Goal: Information Seeking & Learning: Compare options

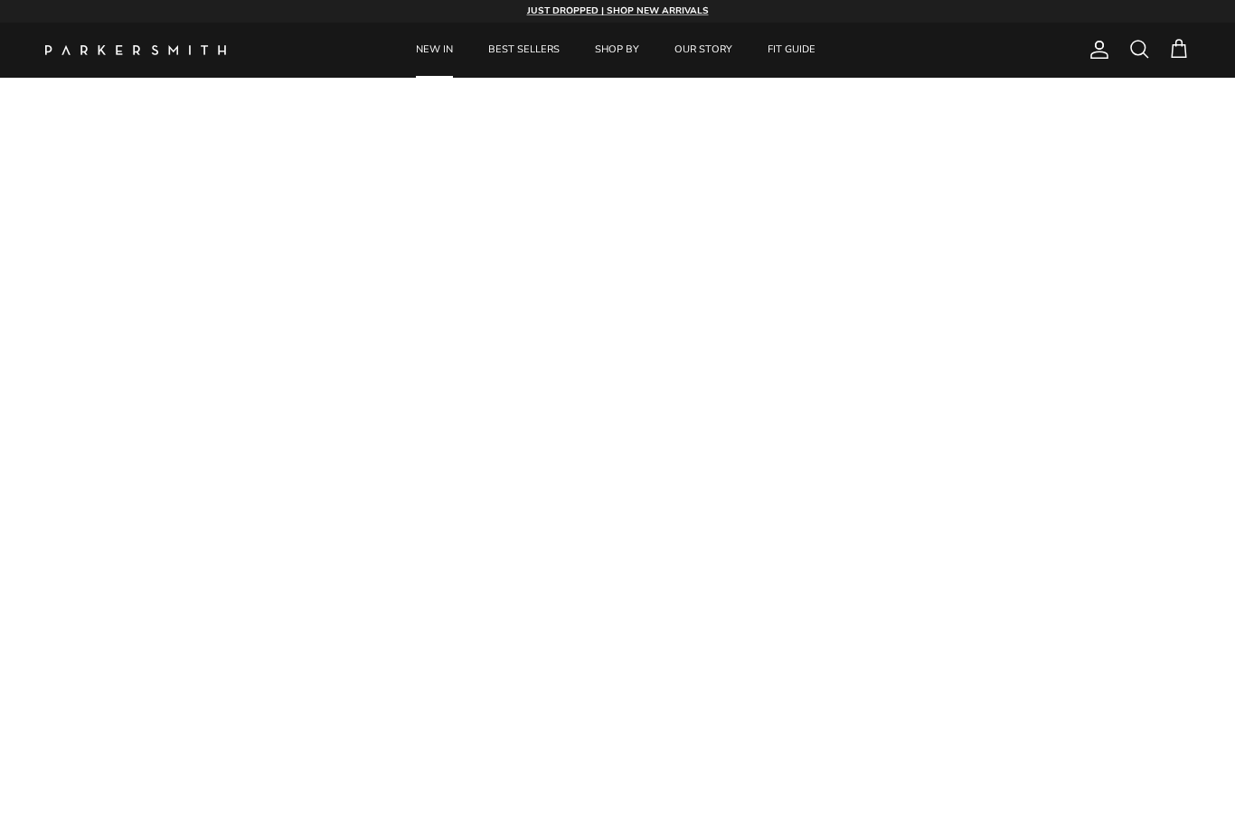
click at [447, 53] on link "NEW IN" at bounding box center [435, 50] width 70 height 55
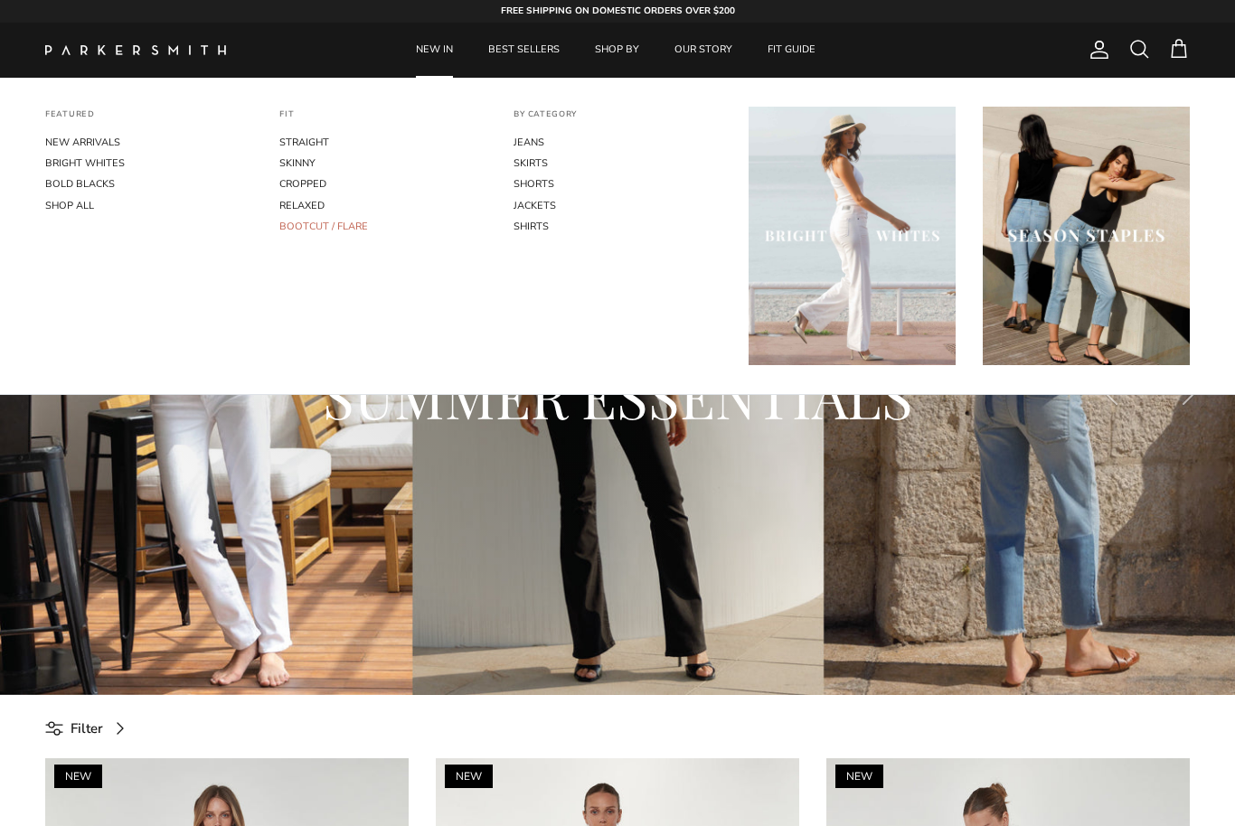
click at [366, 231] on link "BOOTCUT / FLARE" at bounding box center [382, 226] width 207 height 21
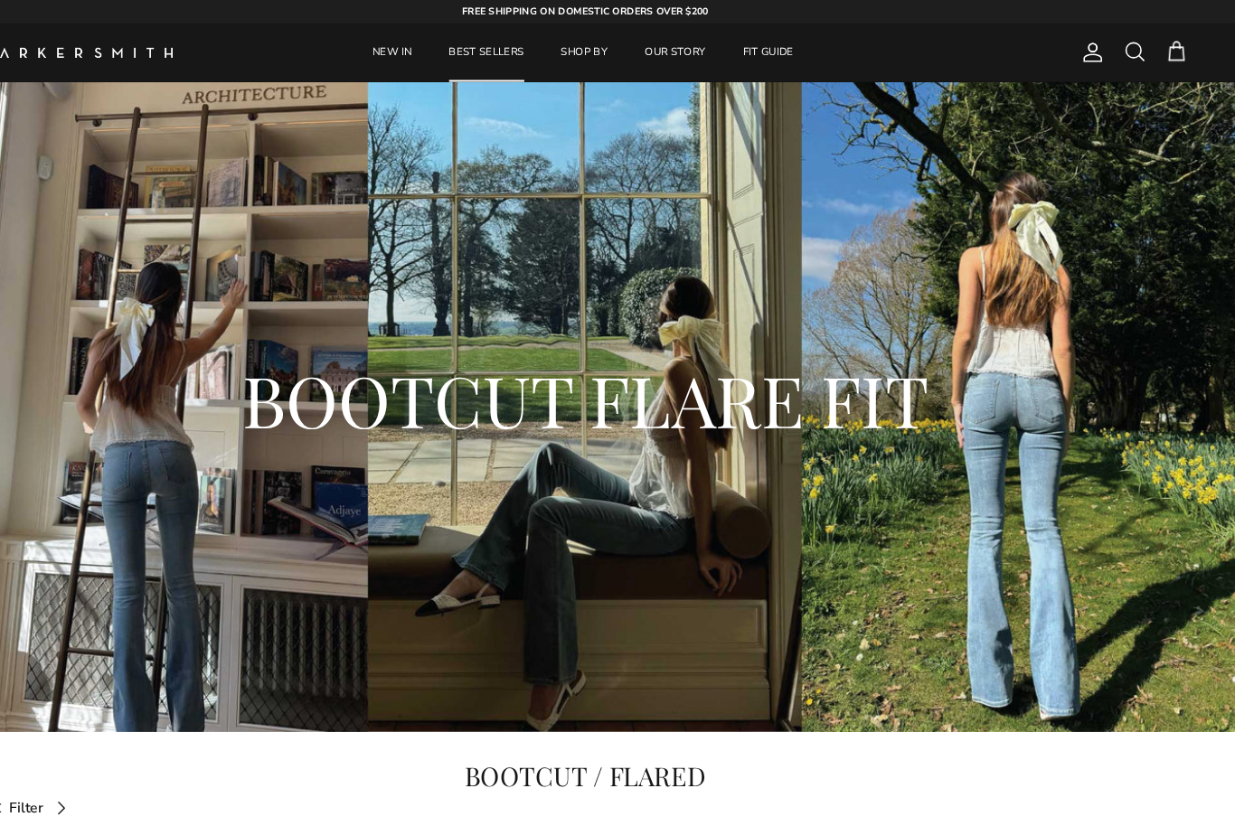
click at [477, 55] on link "BEST SELLERS" at bounding box center [524, 50] width 104 height 55
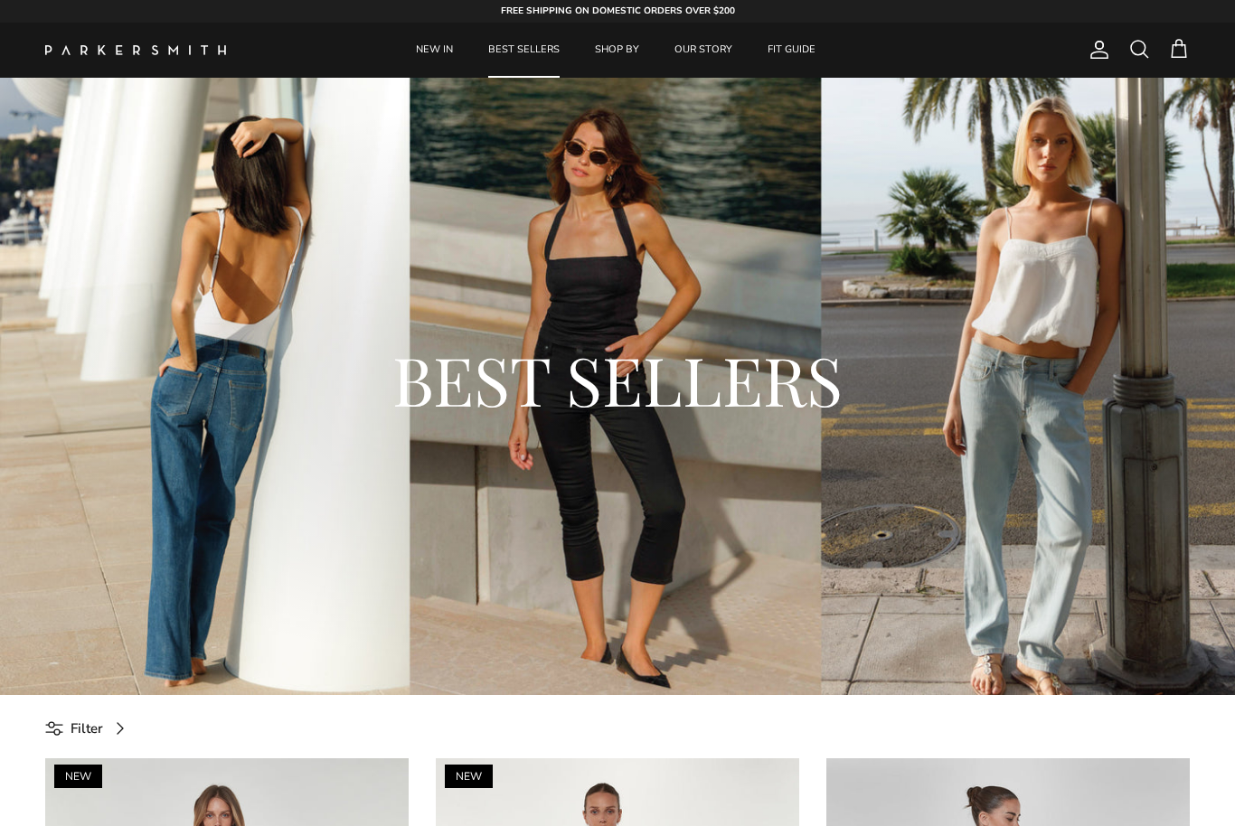
click at [530, 66] on link "BEST SELLERS" at bounding box center [524, 50] width 104 height 55
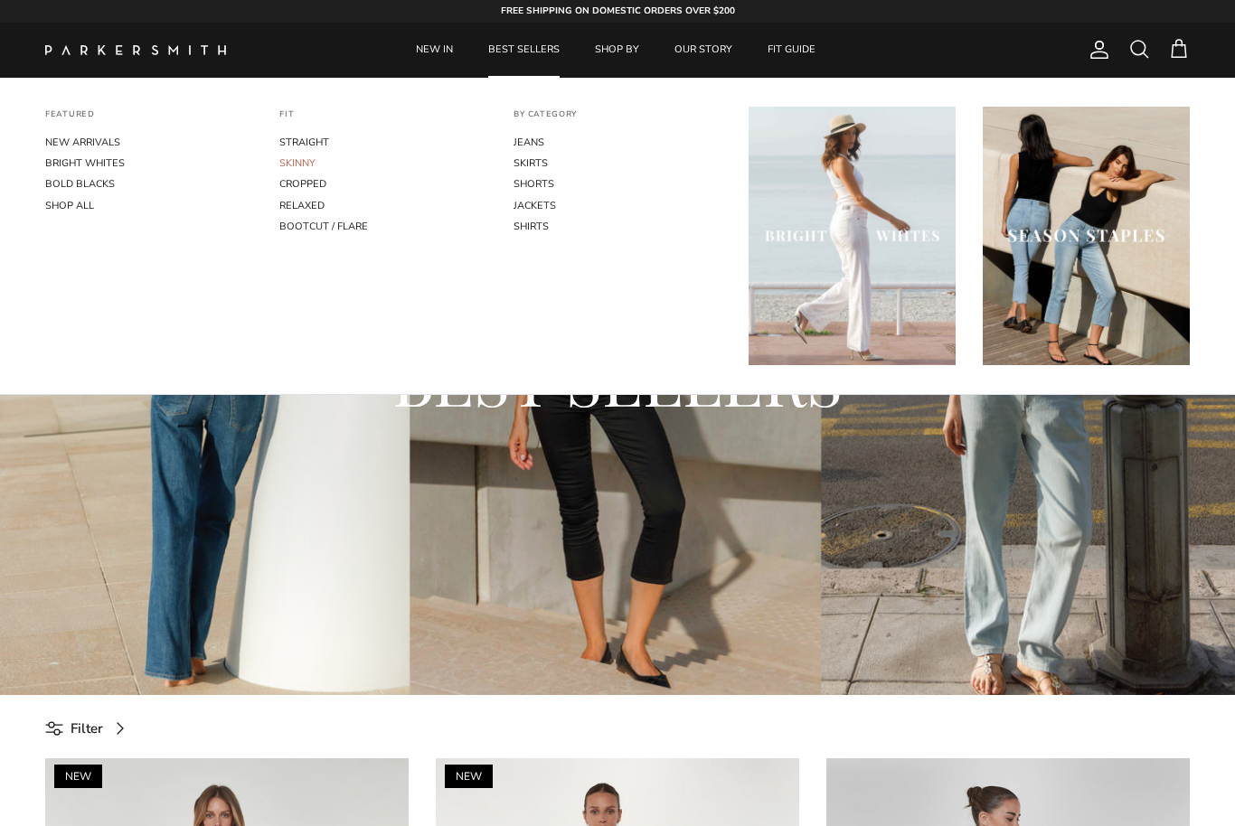
click at [287, 159] on link "SKINNY" at bounding box center [382, 163] width 207 height 21
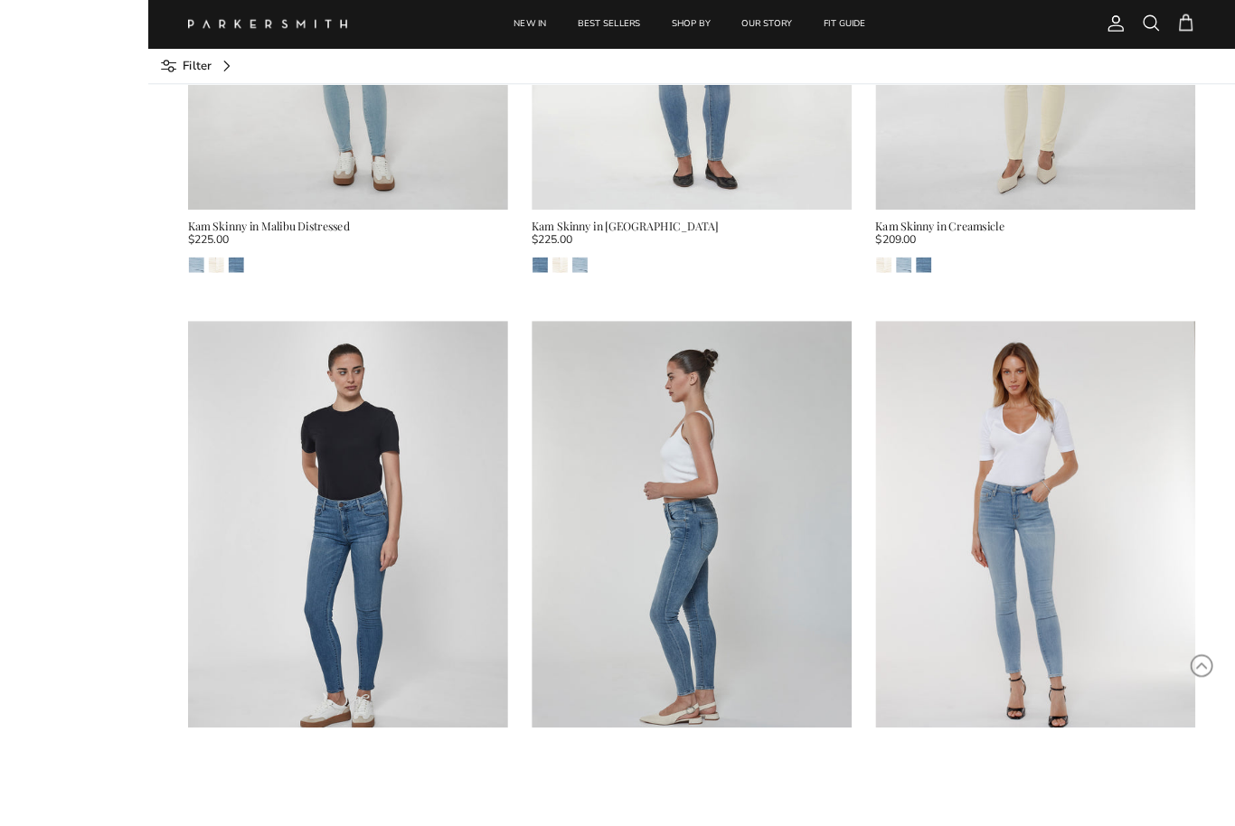
scroll to position [4212, 0]
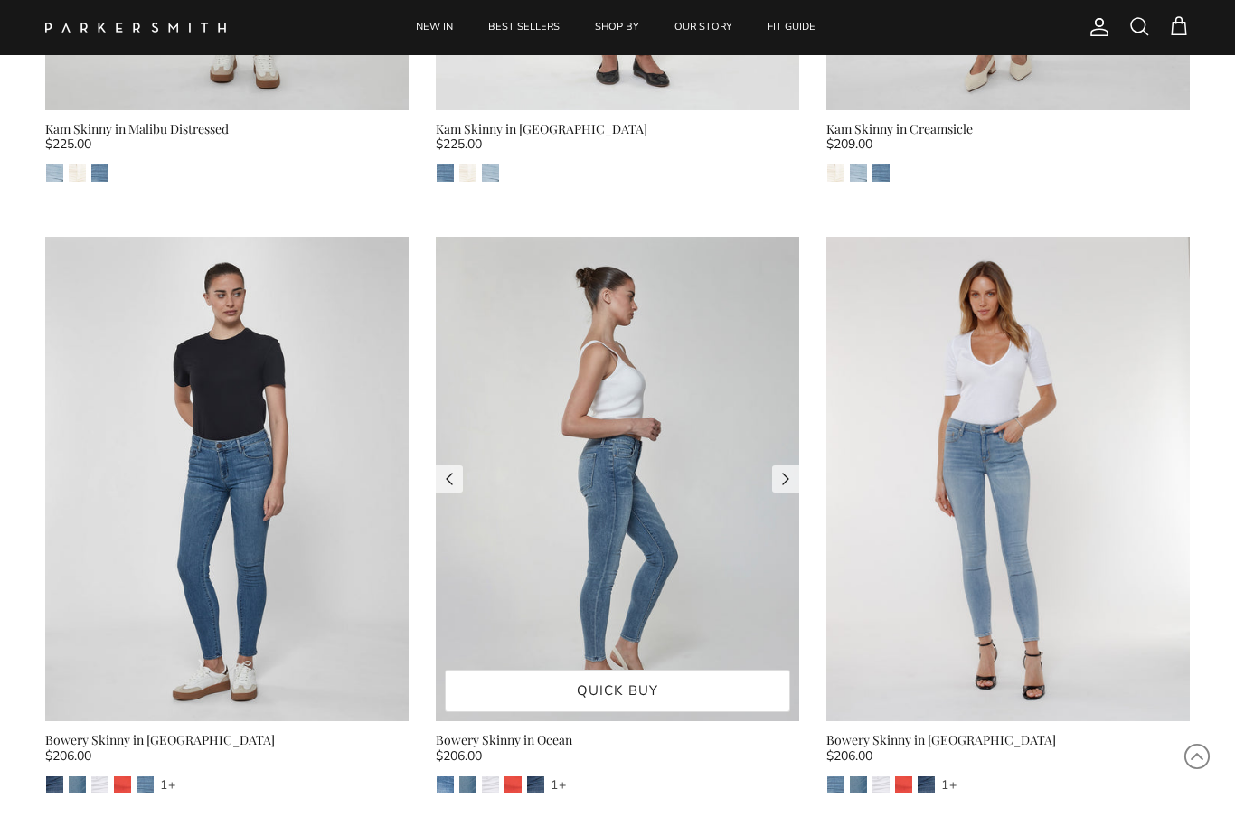
click at [628, 454] on img at bounding box center [617, 479] width 363 height 485
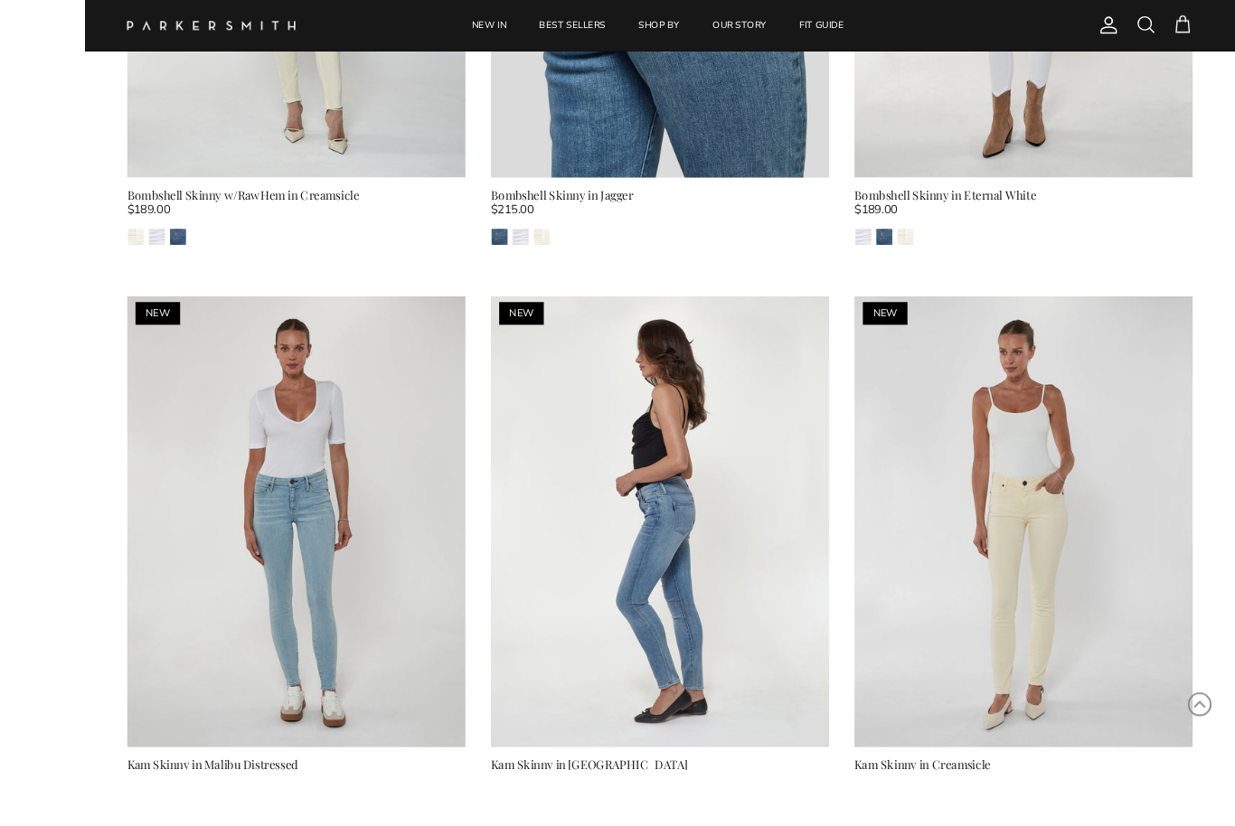
scroll to position [3605, 0]
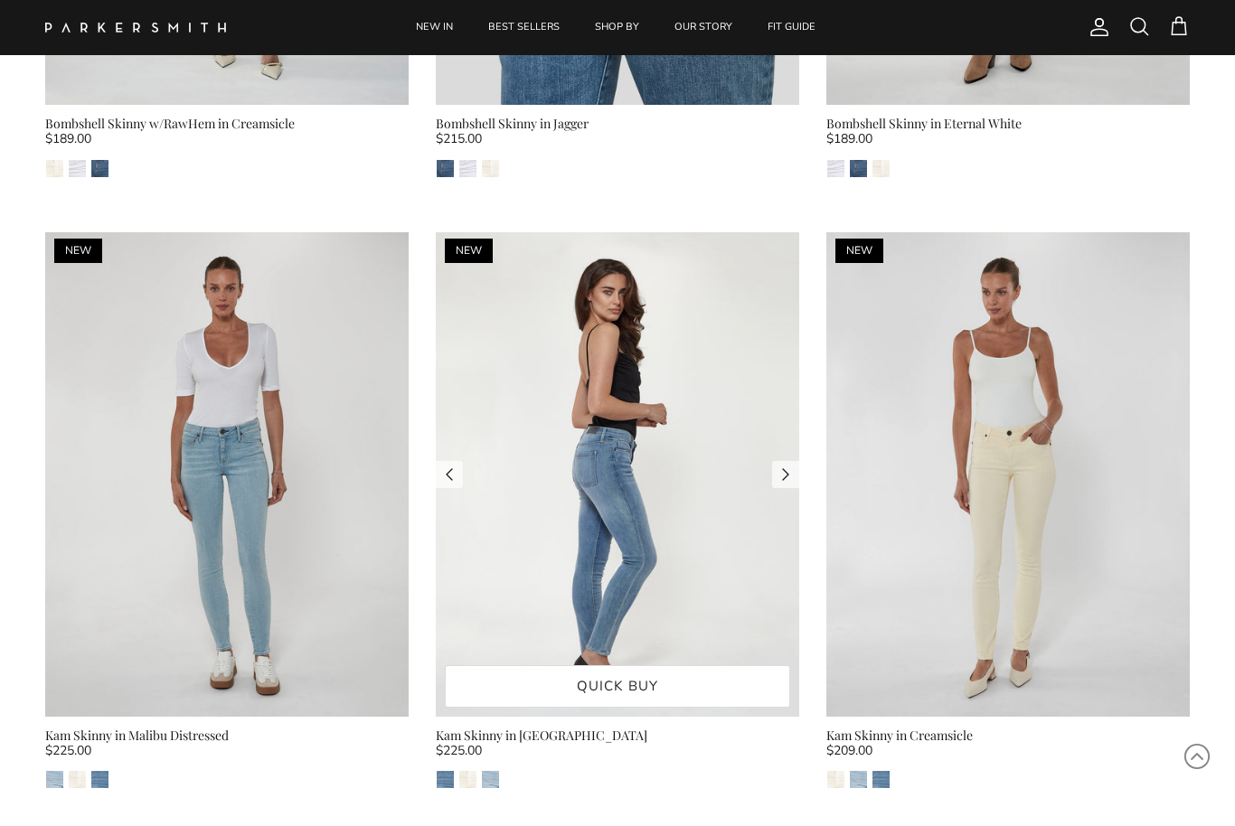
click at [636, 494] on img at bounding box center [617, 474] width 363 height 485
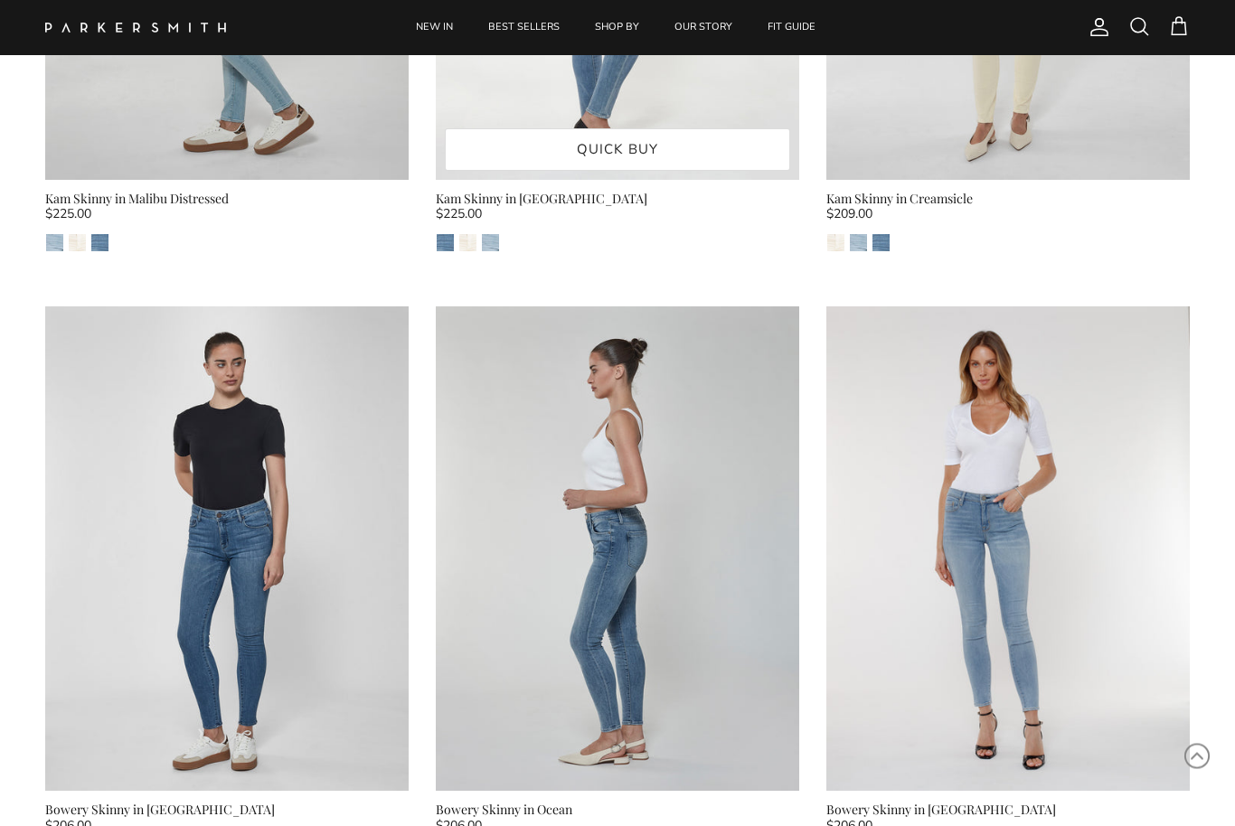
scroll to position [4142, 0]
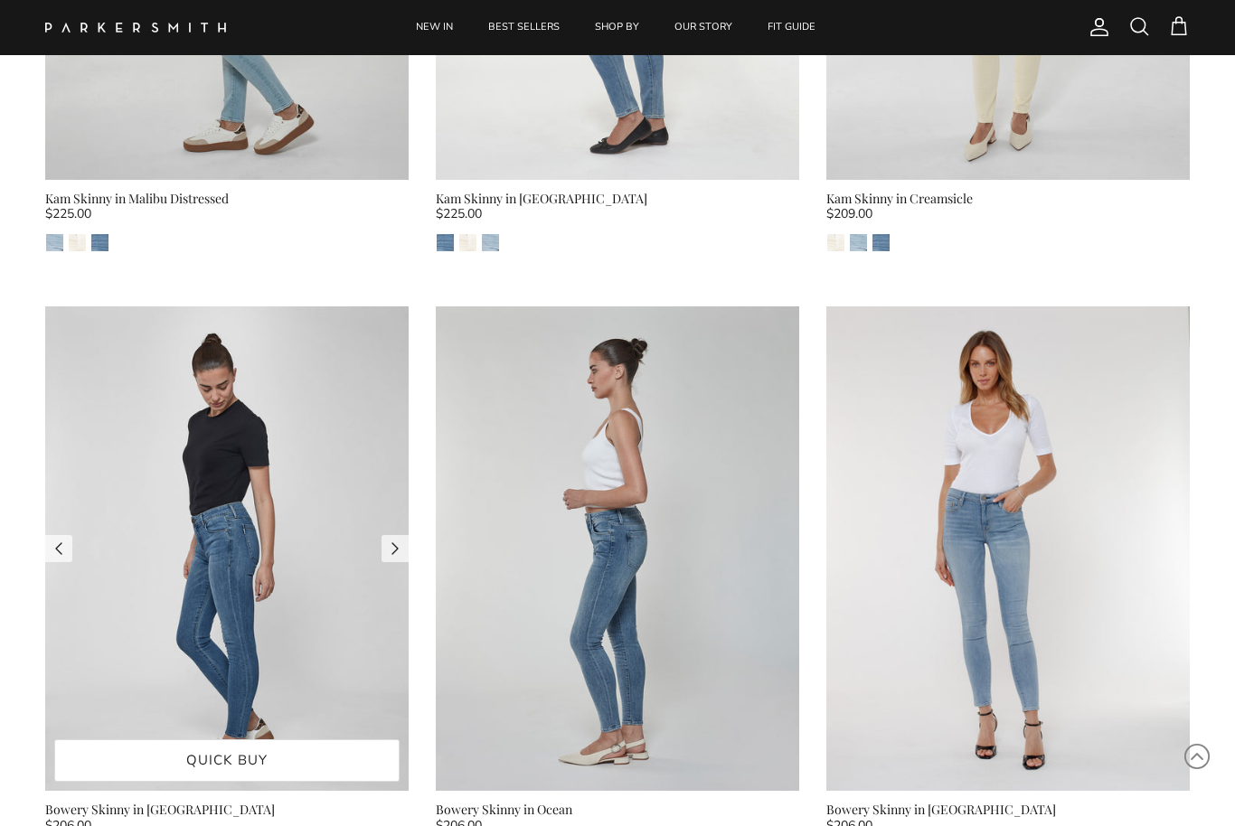
click at [231, 585] on img at bounding box center [226, 548] width 363 height 485
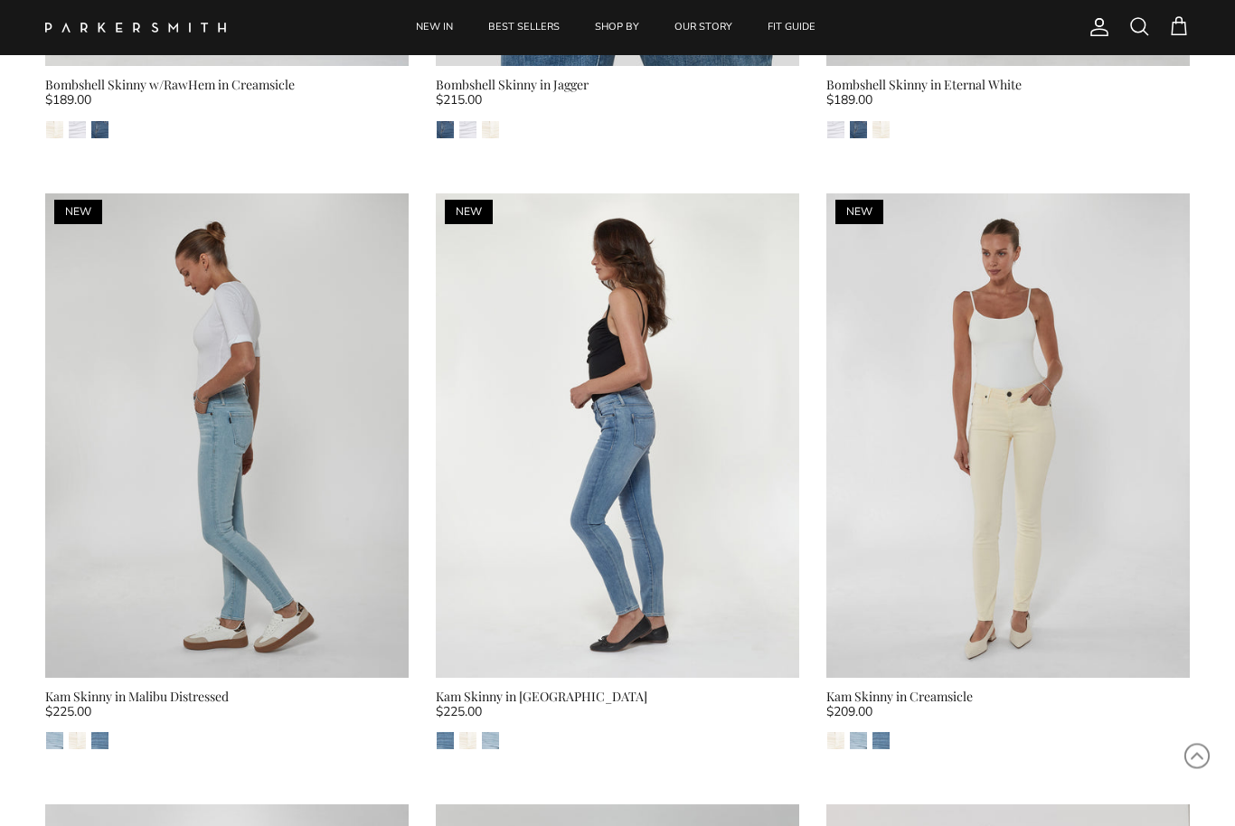
scroll to position [3644, 0]
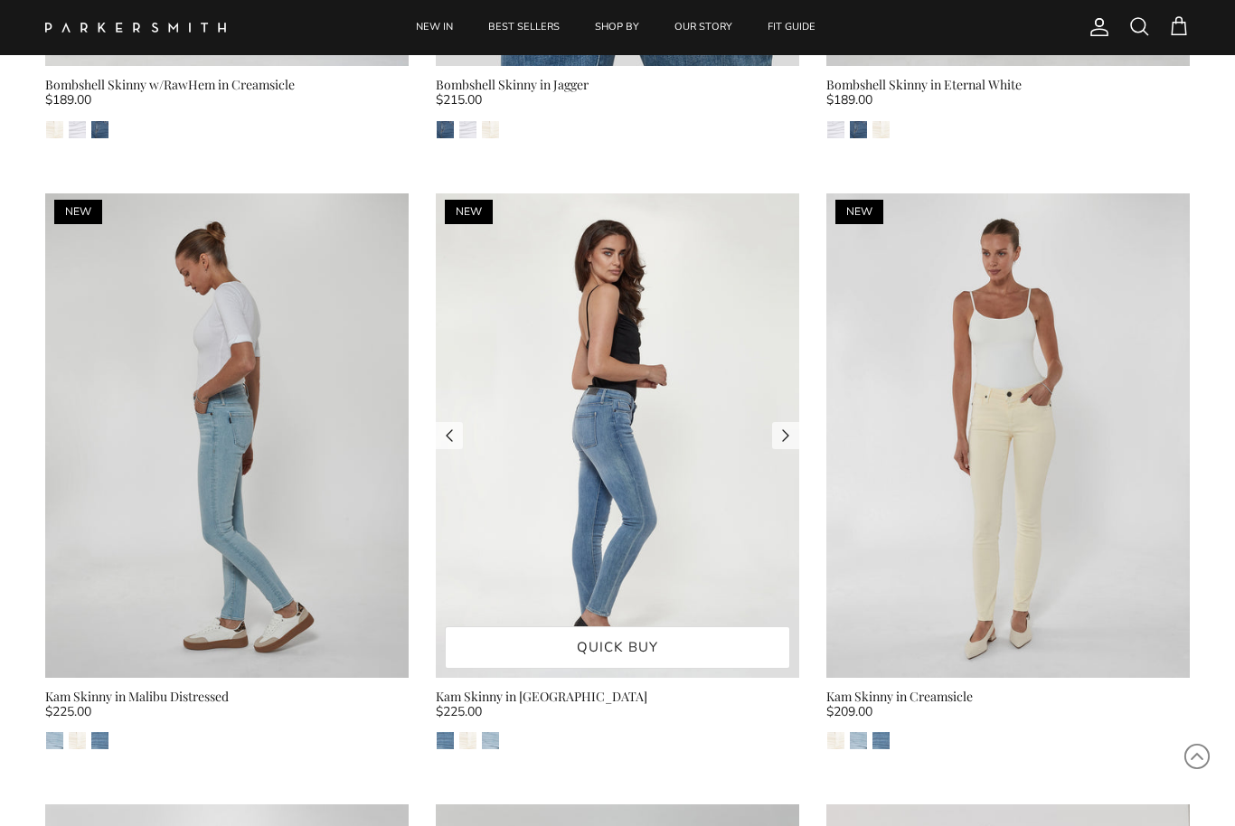
click at [560, 509] on img at bounding box center [617, 435] width 363 height 485
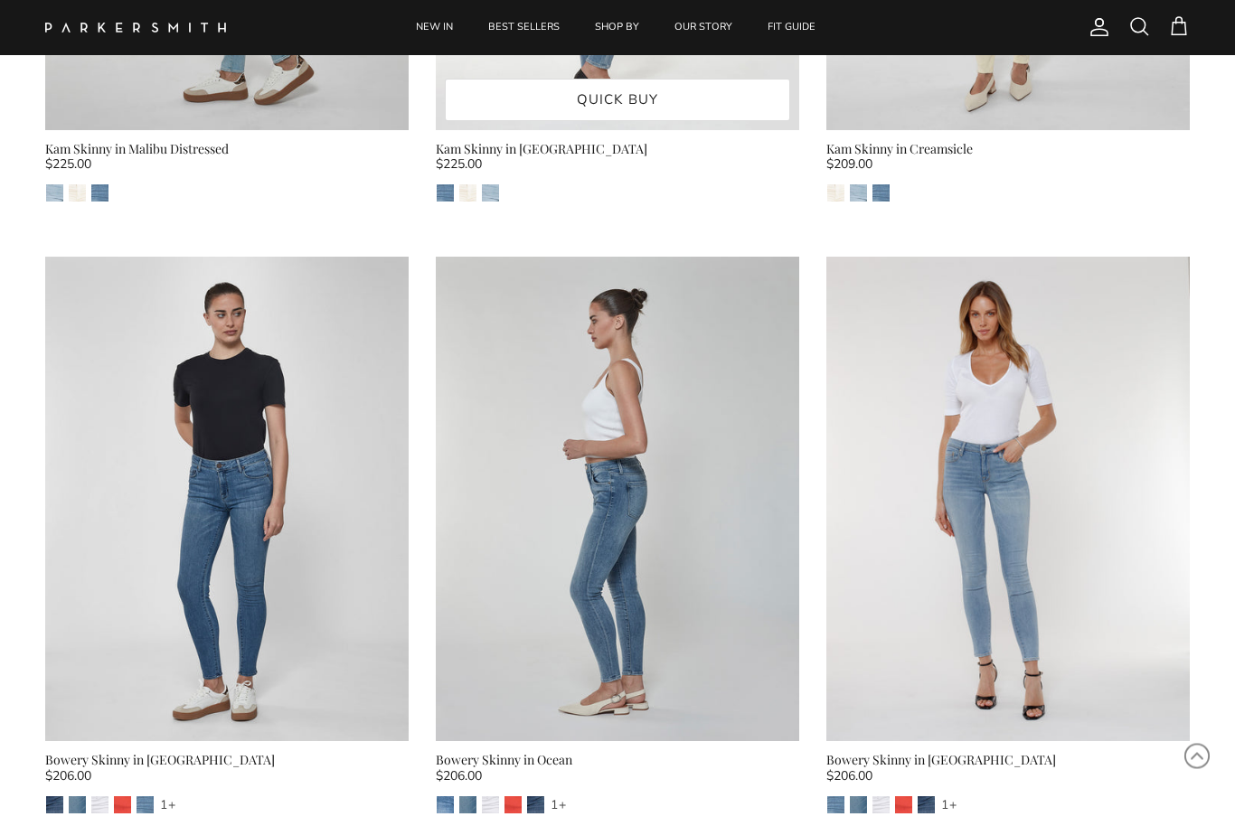
scroll to position [4192, 0]
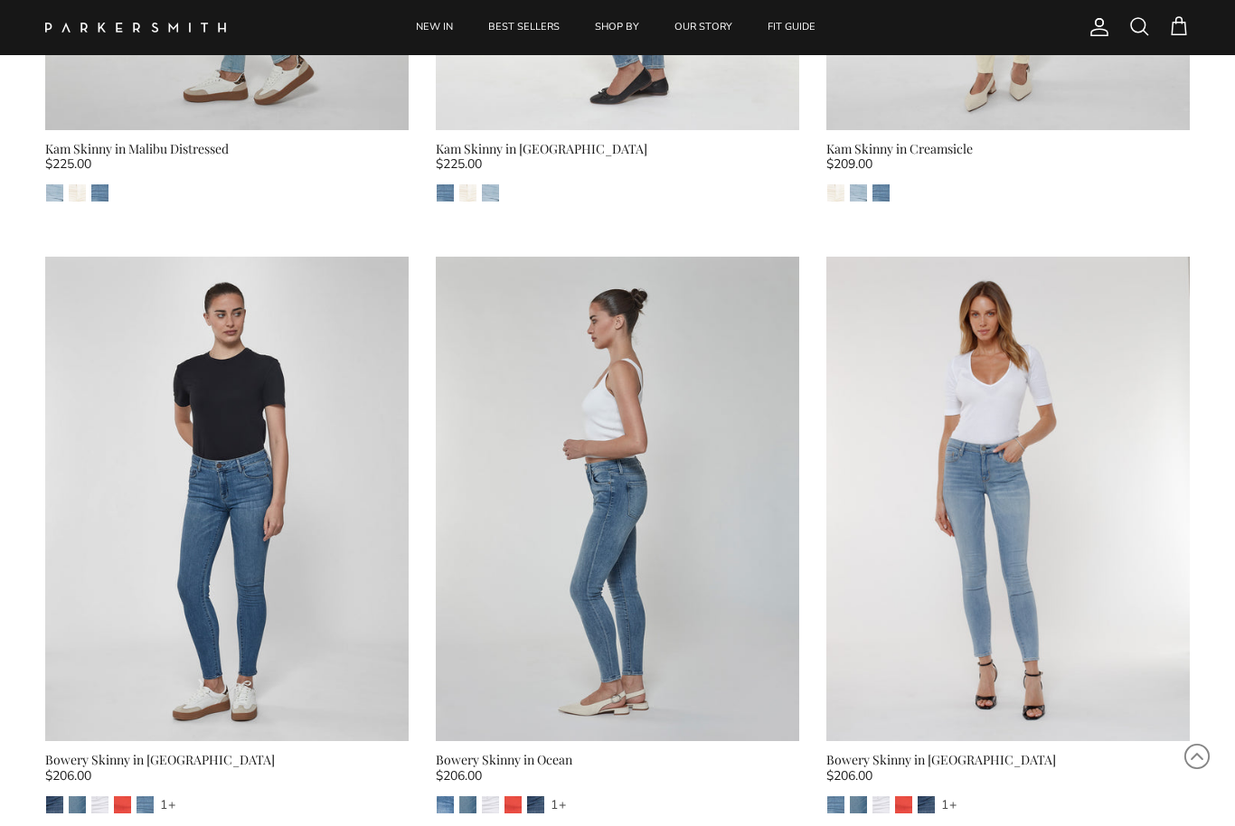
click at [71, 796] on img "Cove" at bounding box center [77, 804] width 17 height 17
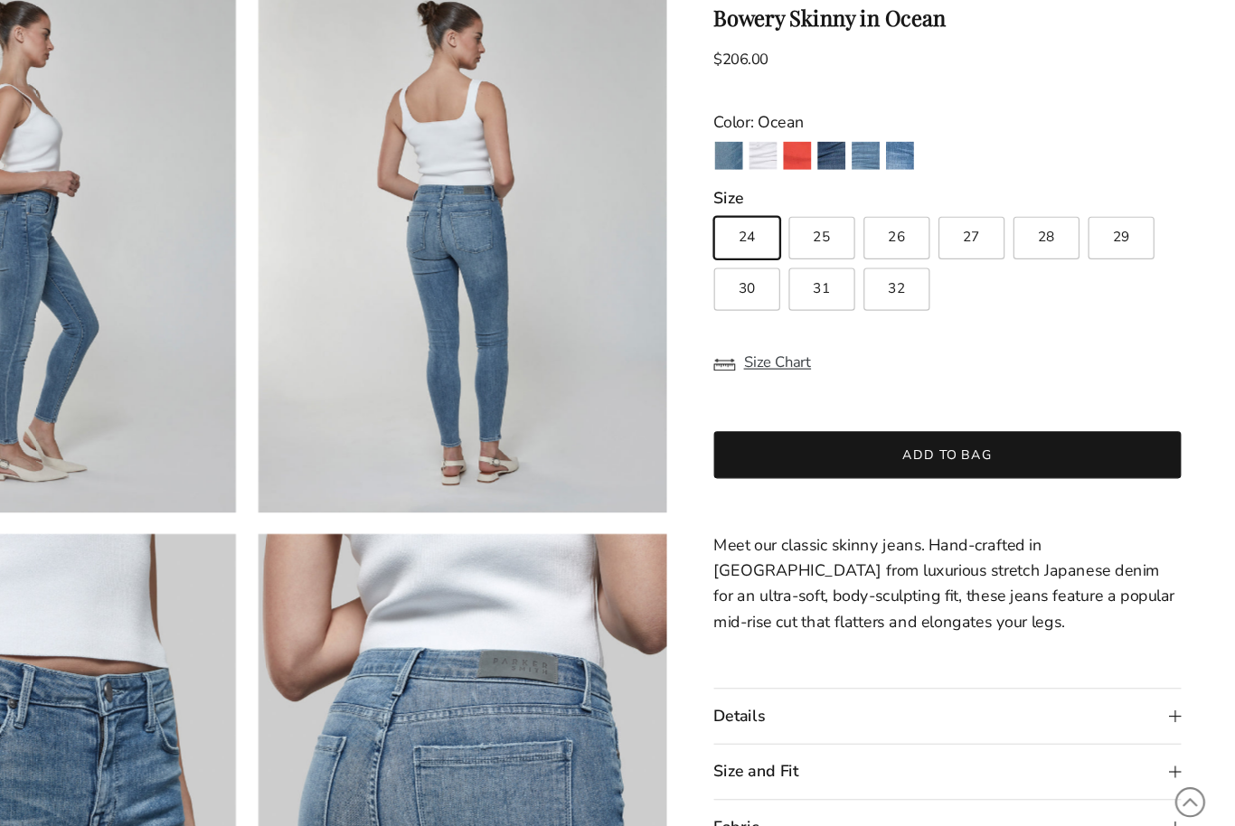
scroll to position [584, 0]
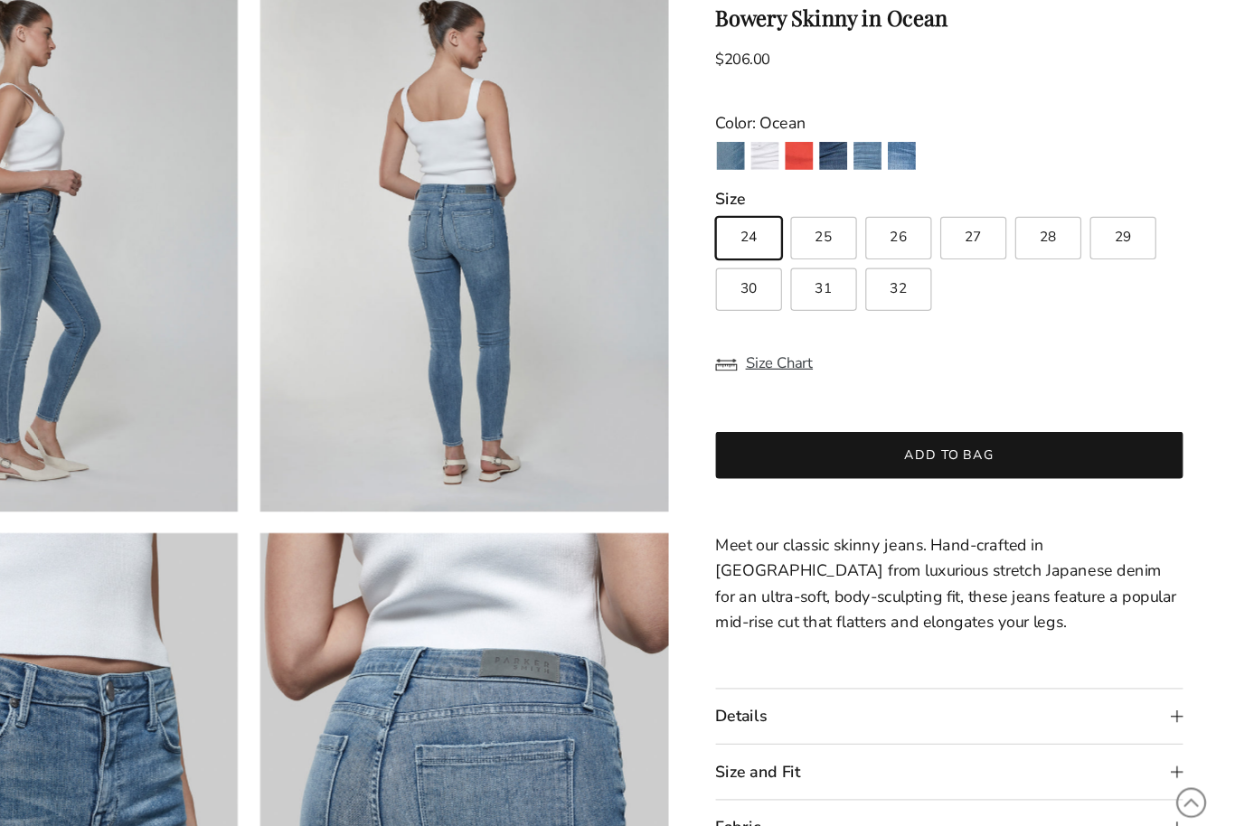
click at [795, 661] on summary "Details" at bounding box center [992, 684] width 395 height 46
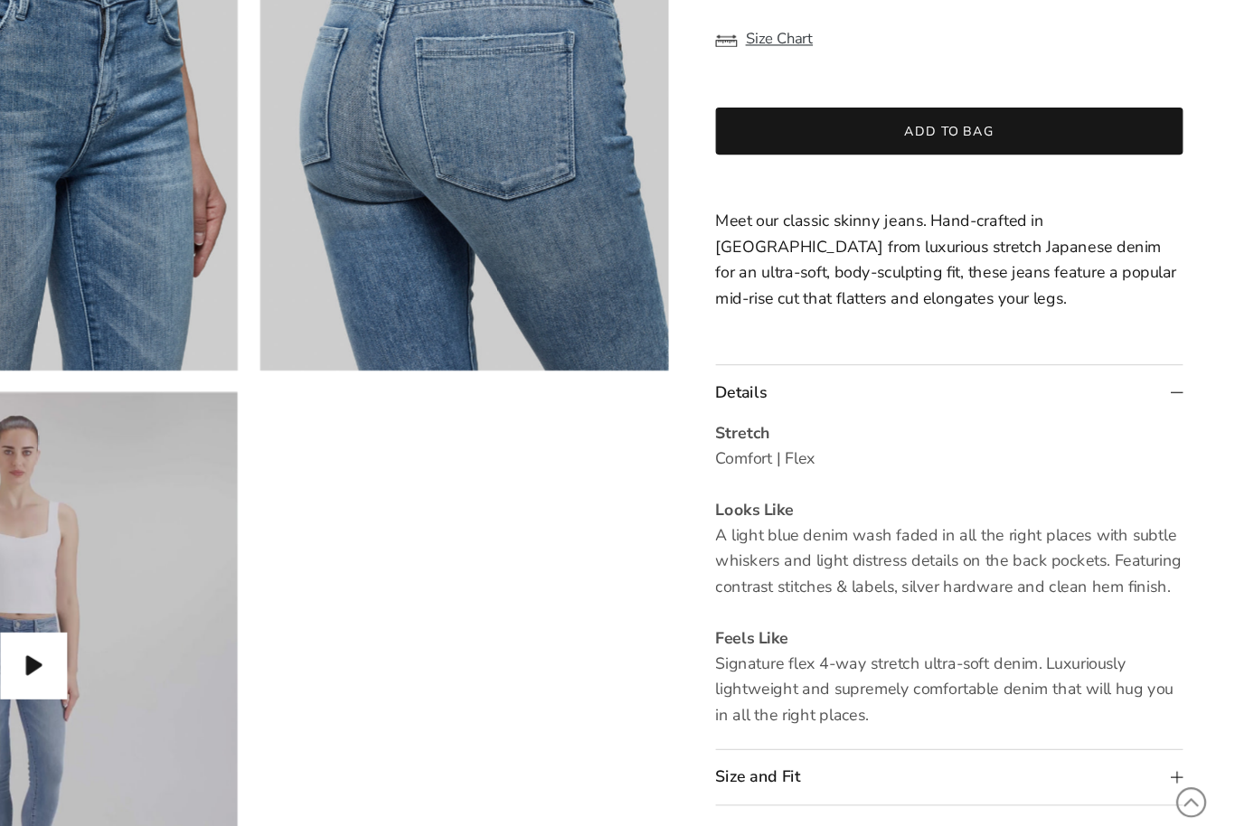
scroll to position [1183, 0]
click at [795, 711] on summary "Size and Fit" at bounding box center [992, 734] width 395 height 46
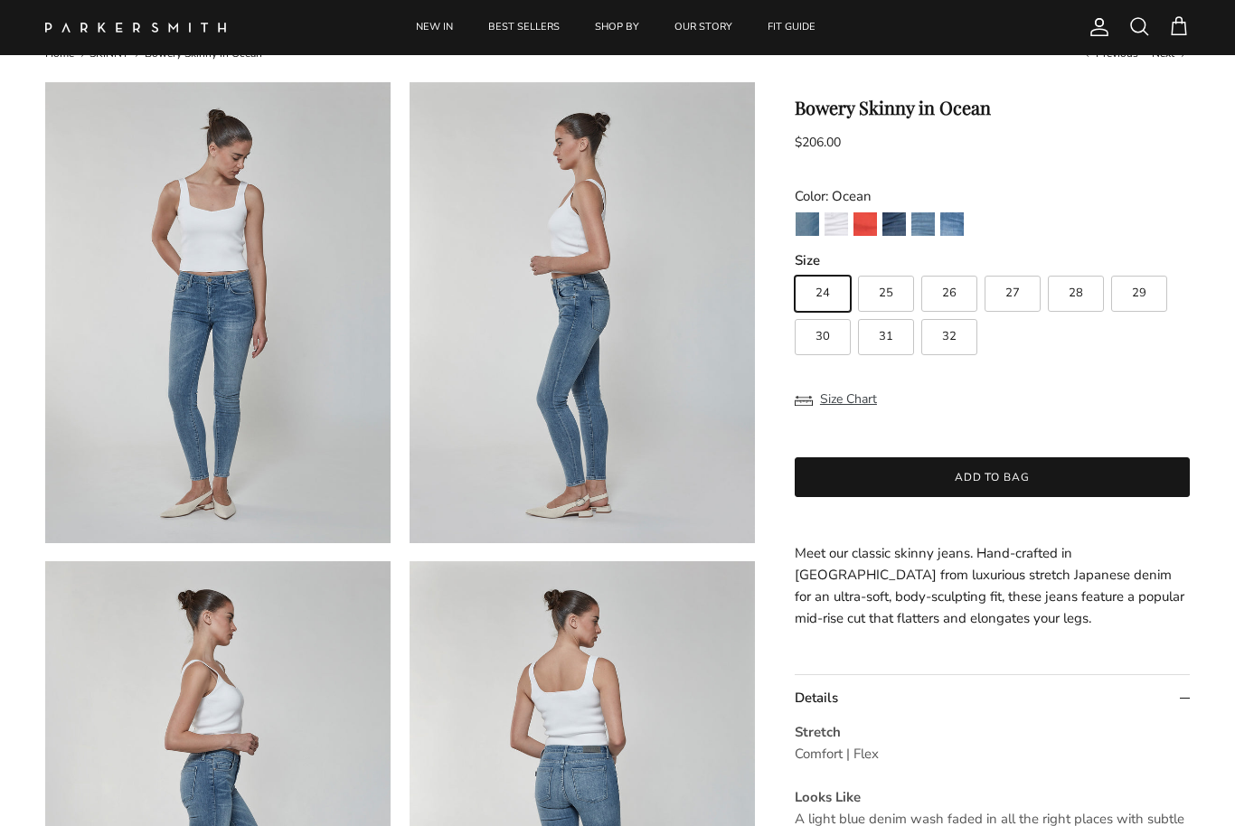
scroll to position [60, 0]
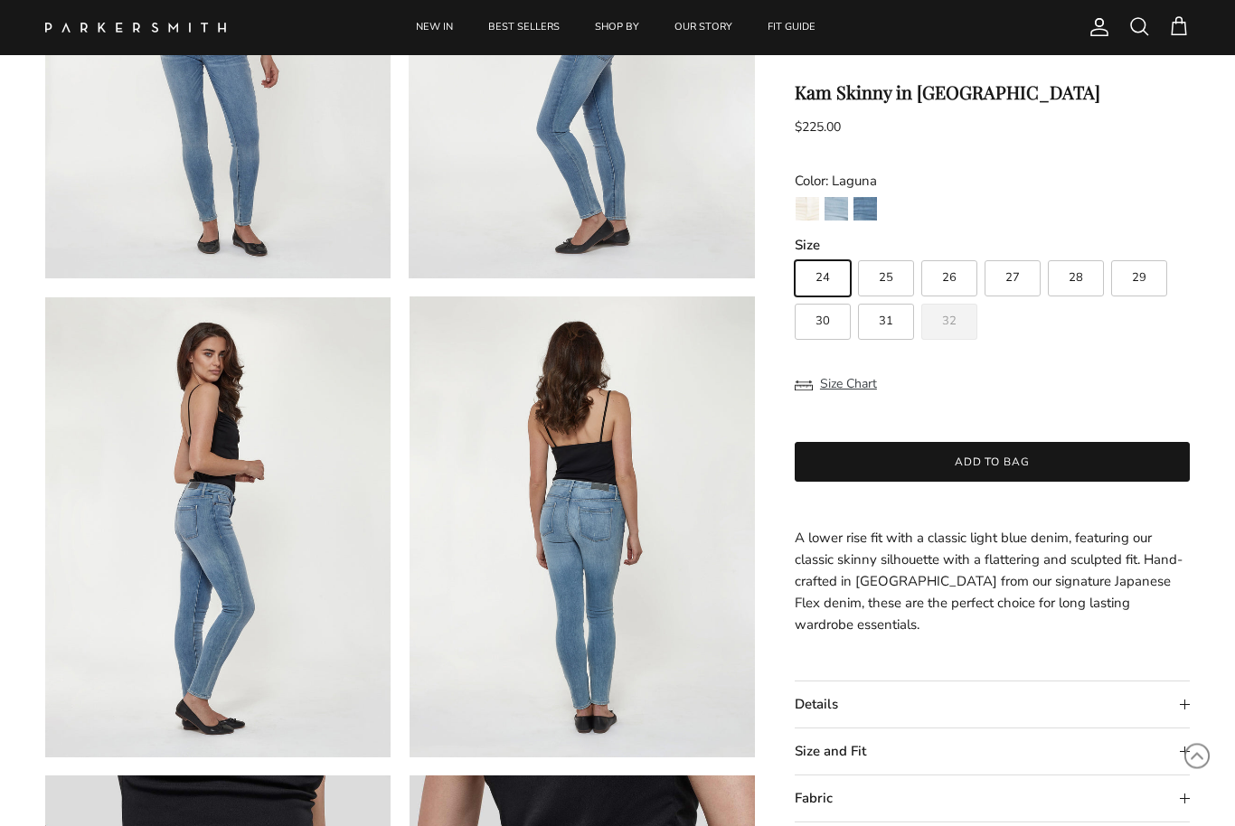
scroll to position [337, 0]
click at [1155, 684] on summary "Details" at bounding box center [992, 706] width 395 height 46
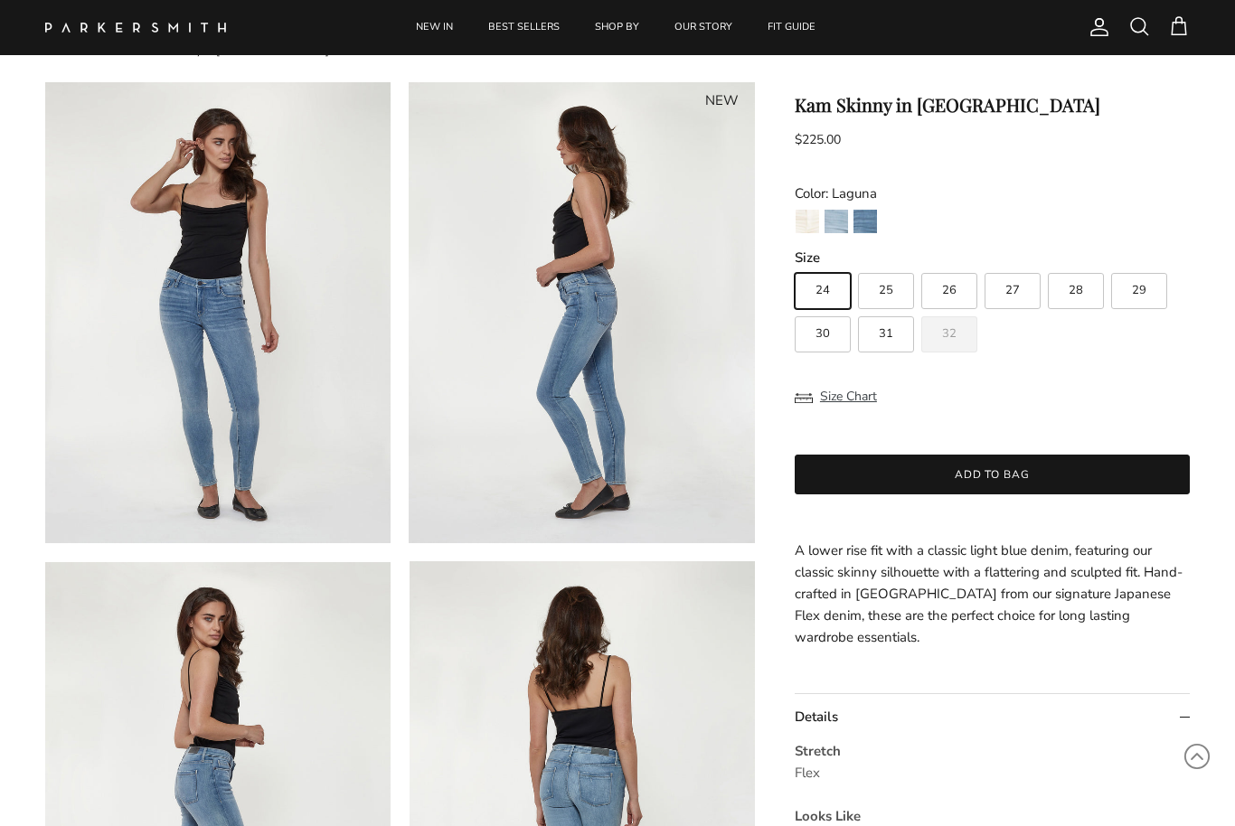
scroll to position [0, 0]
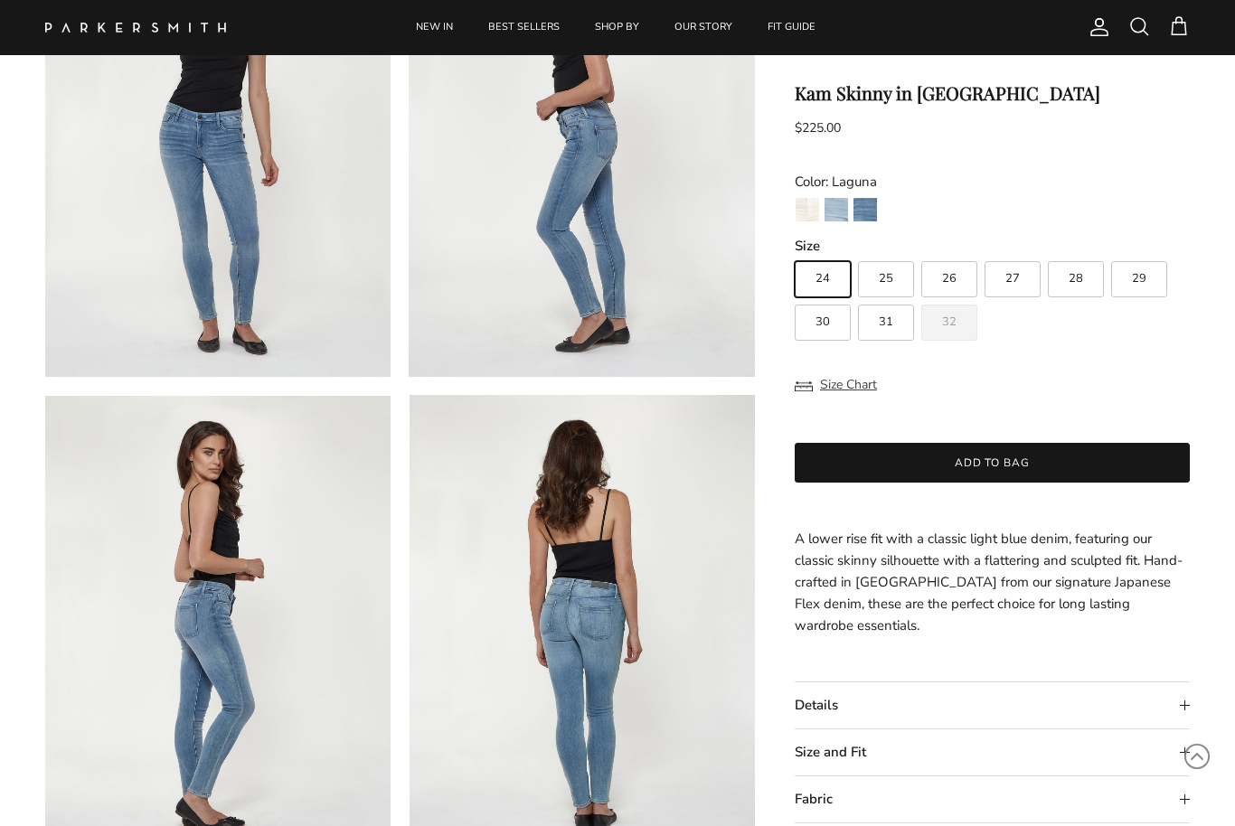
scroll to position [282, 0]
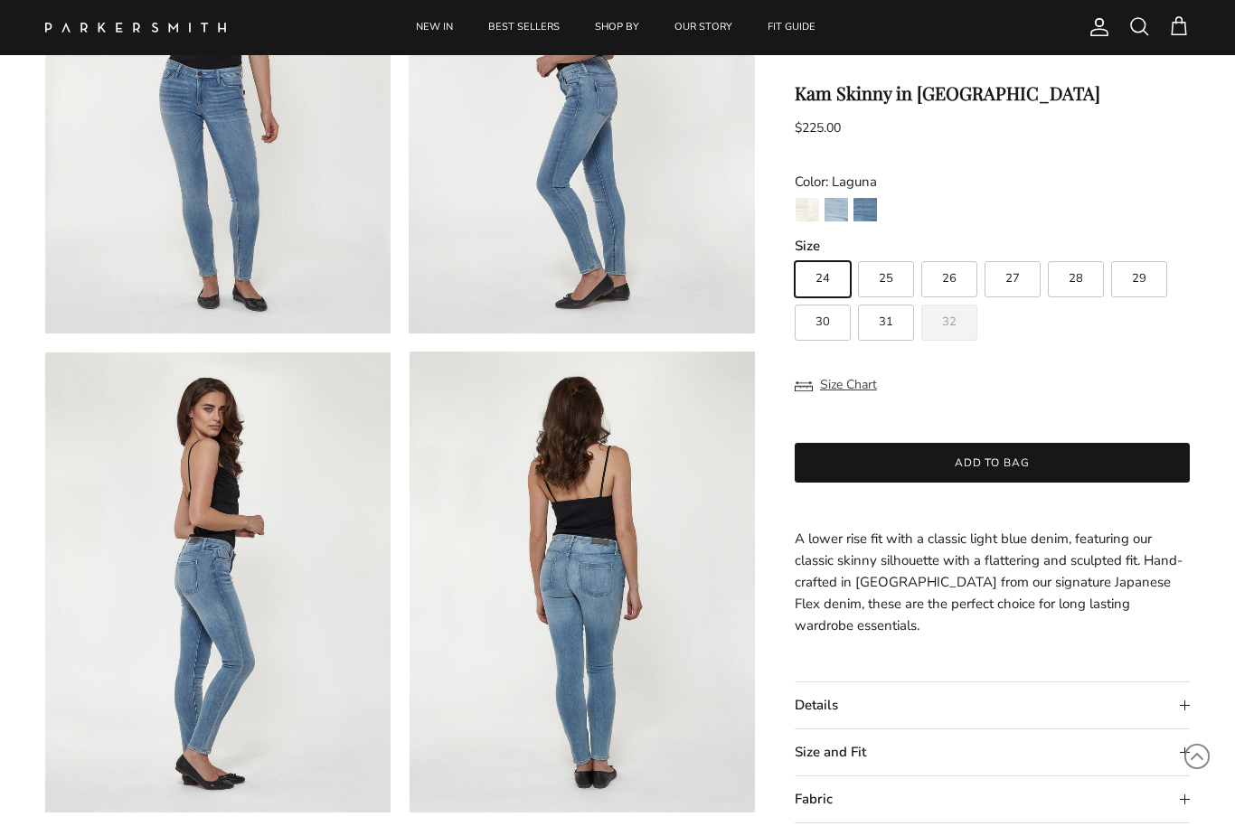
click at [1141, 683] on summary "Details" at bounding box center [992, 706] width 395 height 46
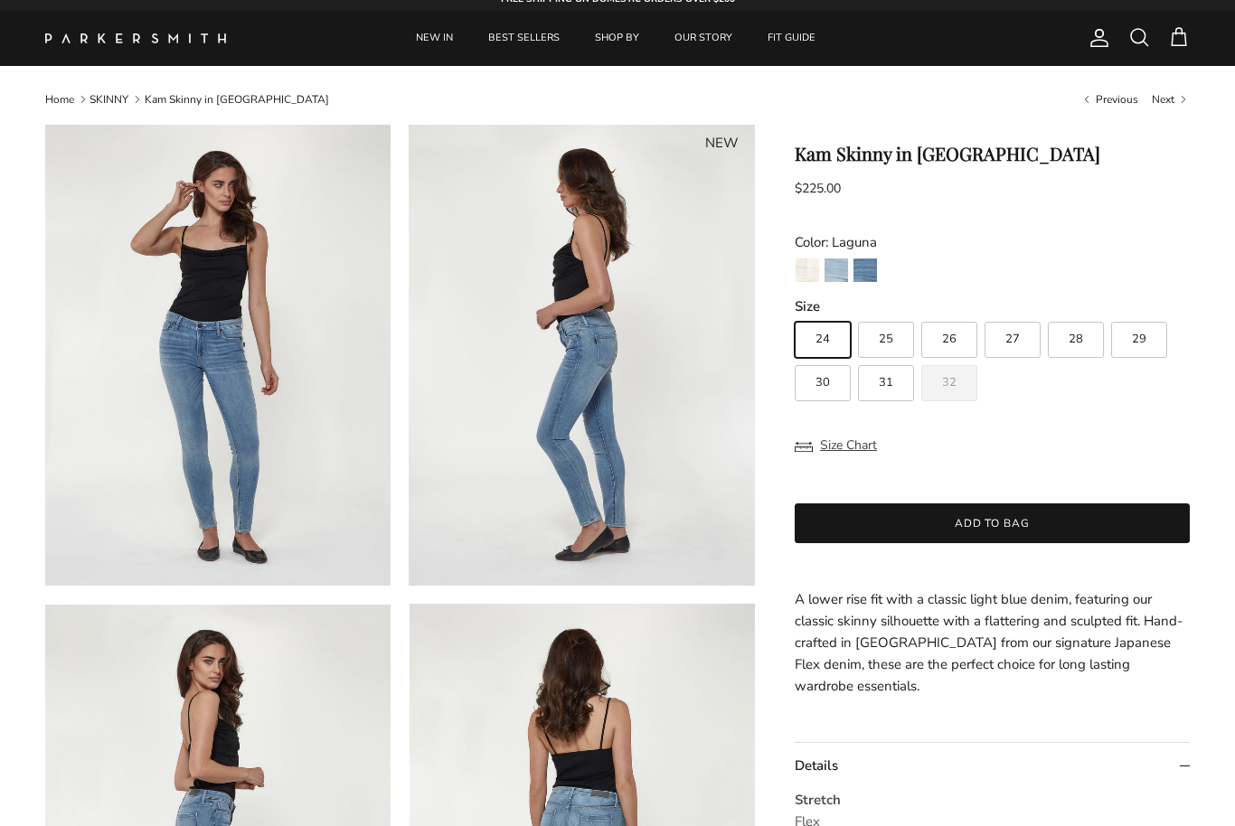
scroll to position [0, 0]
